Goal: Navigation & Orientation: Find specific page/section

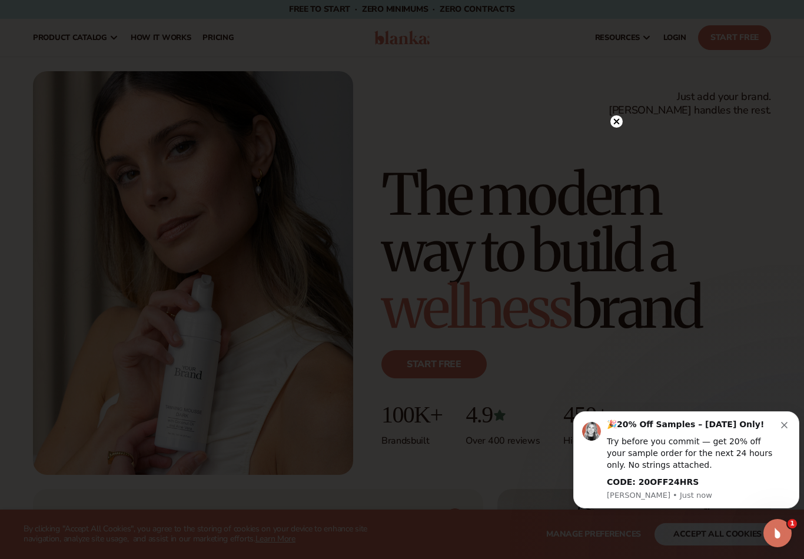
click at [62, 37] on div at bounding box center [402, 279] width 804 height 559
click at [611, 152] on icon at bounding box center [617, 146] width 12 height 12
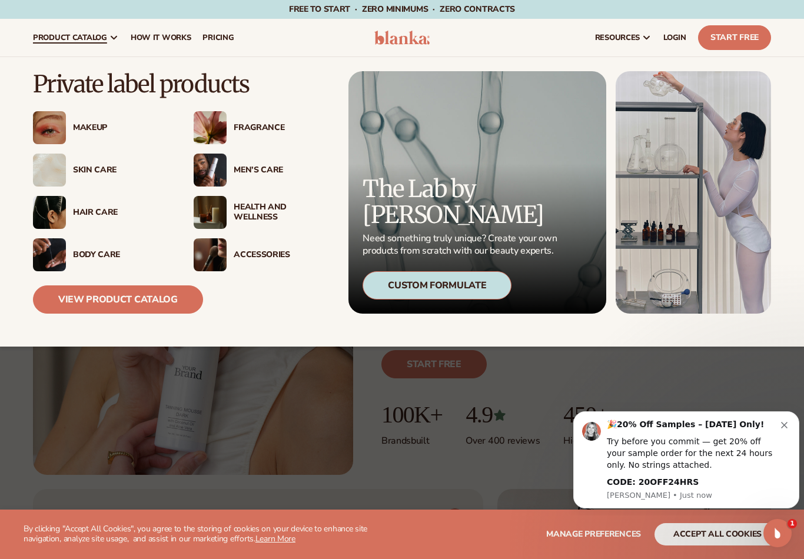
click at [65, 125] on img at bounding box center [49, 127] width 33 height 33
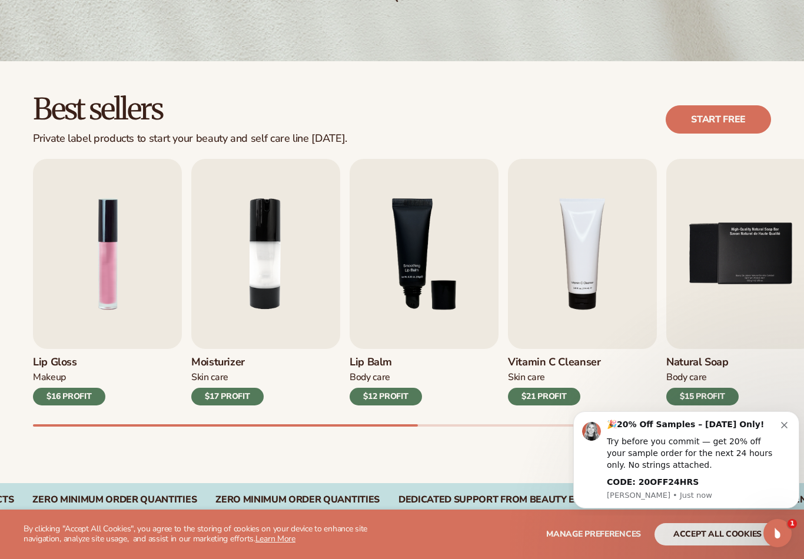
scroll to position [256, 0]
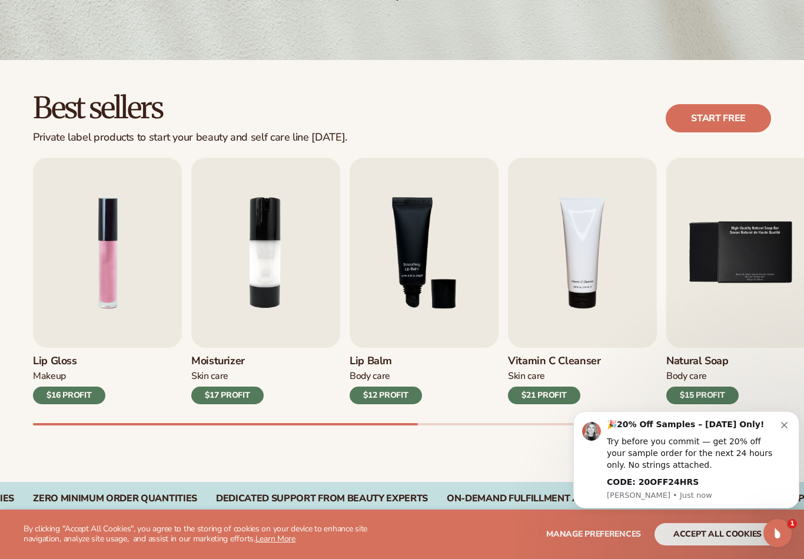
click at [778, 429] on div "🎉 20% Off Samples – [DATE] Only!" at bounding box center [694, 425] width 174 height 12
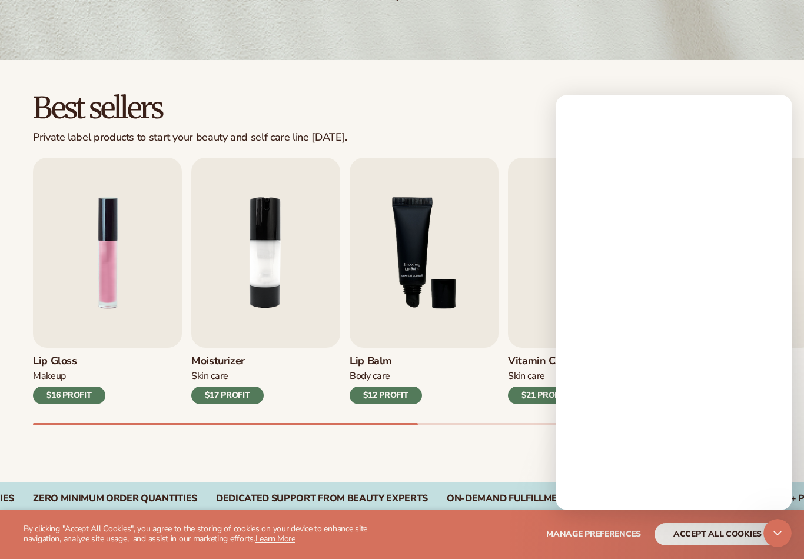
scroll to position [0, 0]
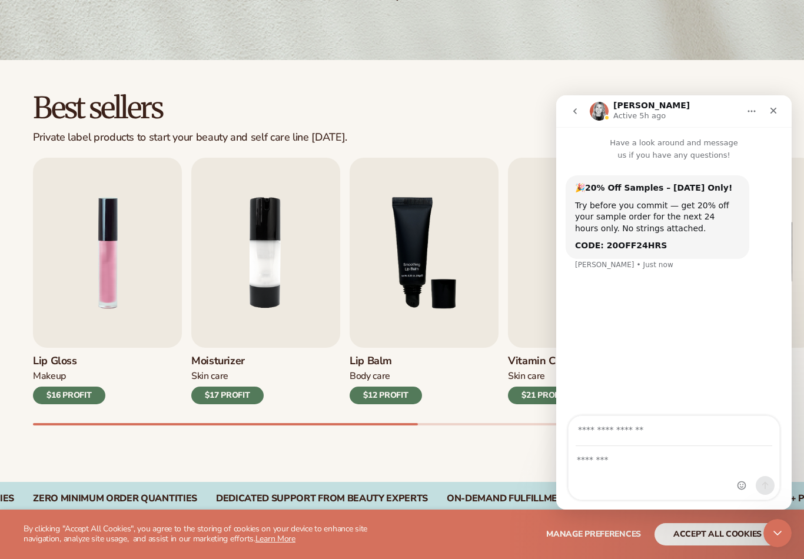
click at [778, 106] on div "Close" at bounding box center [773, 110] width 21 height 21
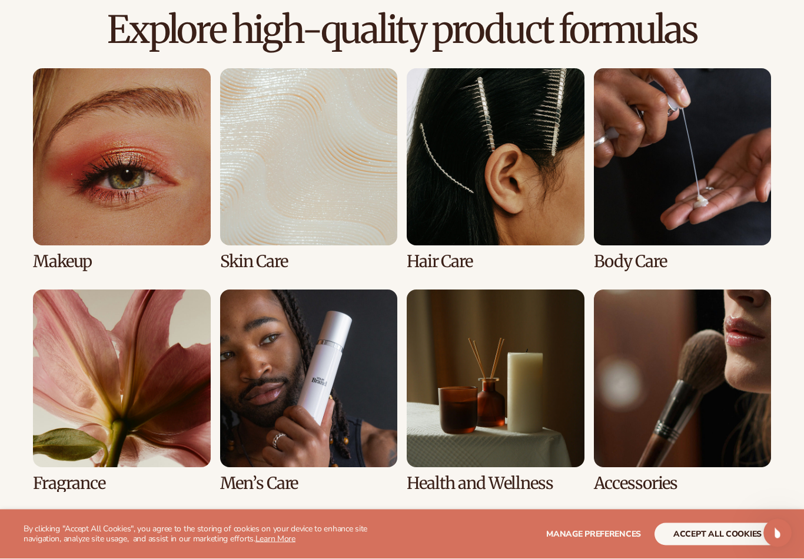
scroll to position [809, 0]
click at [139, 195] on link "1 / 8" at bounding box center [122, 169] width 178 height 203
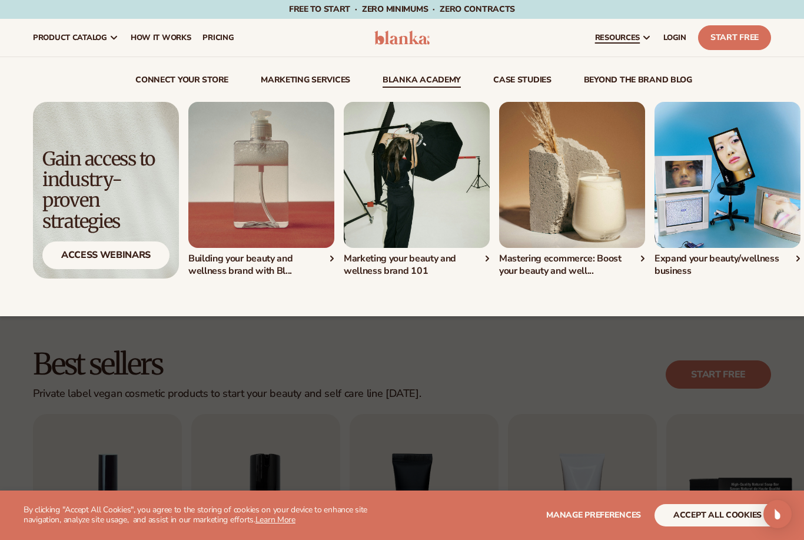
click at [635, 43] on link "resources" at bounding box center [623, 38] width 68 height 38
click at [726, 526] on button "accept all cookies" at bounding box center [718, 515] width 126 height 22
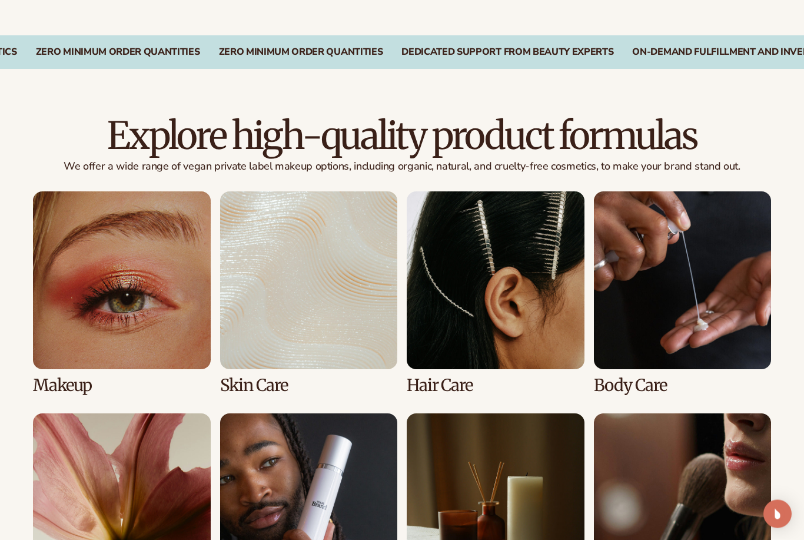
scroll to position [703, 0]
click at [84, 251] on link "1 / 8" at bounding box center [122, 292] width 178 height 203
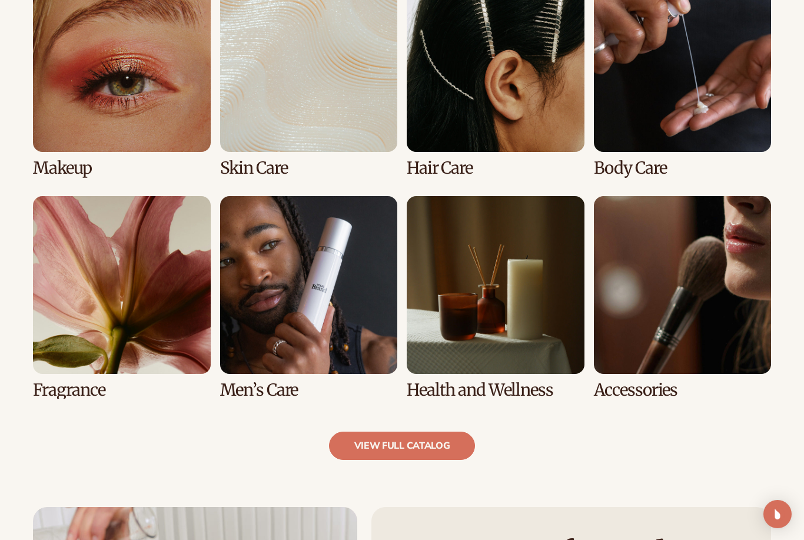
scroll to position [940, 0]
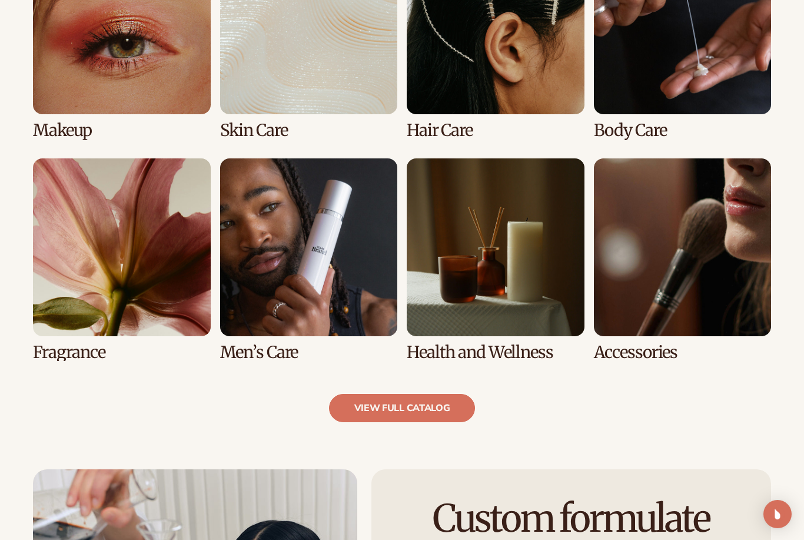
click at [254, 1] on link "2 / 8" at bounding box center [309, 38] width 178 height 203
